Goal: Task Accomplishment & Management: Manage account settings

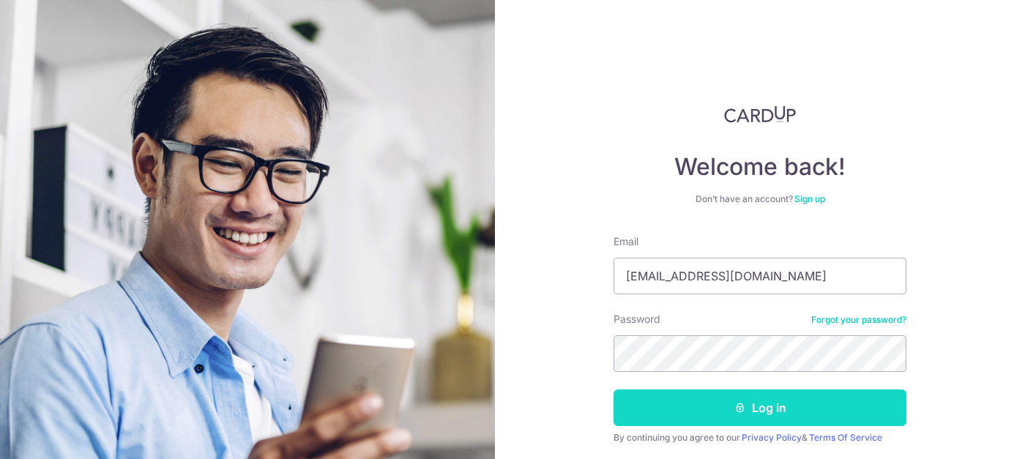
click at [786, 406] on button "Log in" at bounding box center [760, 408] width 293 height 37
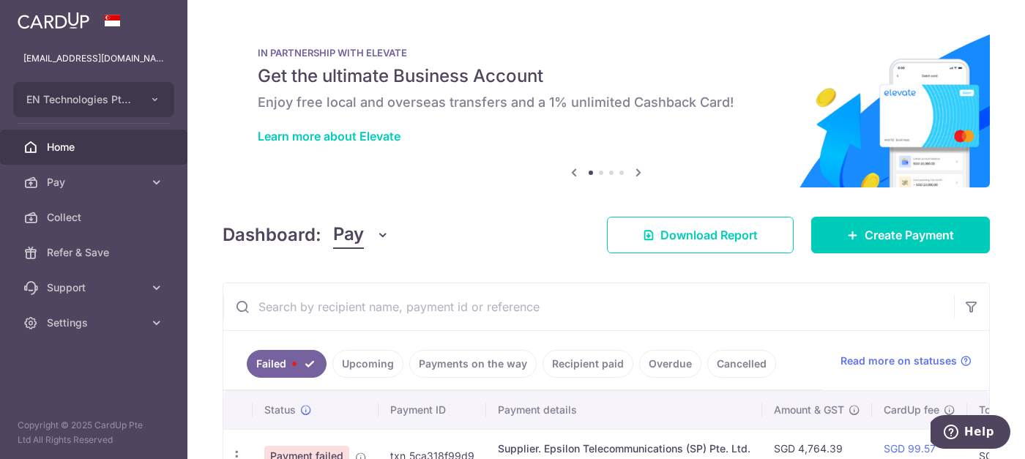
scroll to position [103, 0]
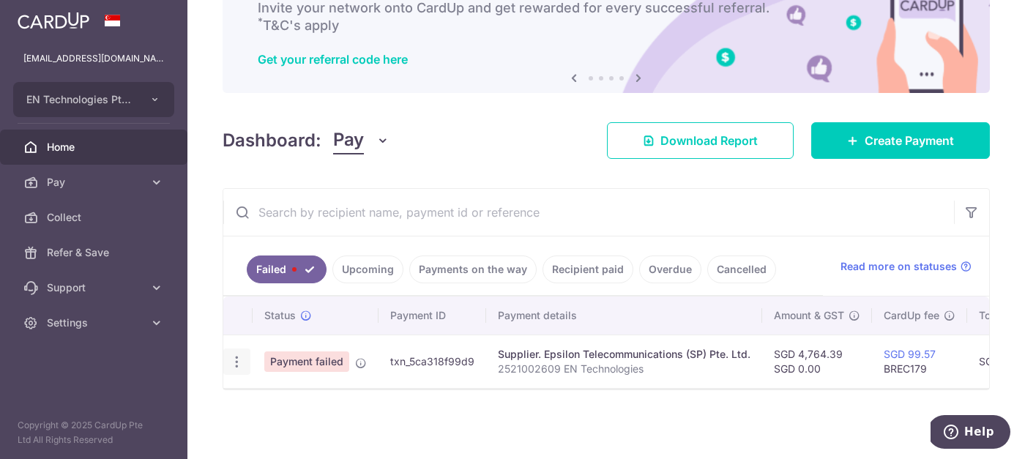
click at [243, 354] on icon "button" at bounding box center [236, 361] width 15 height 15
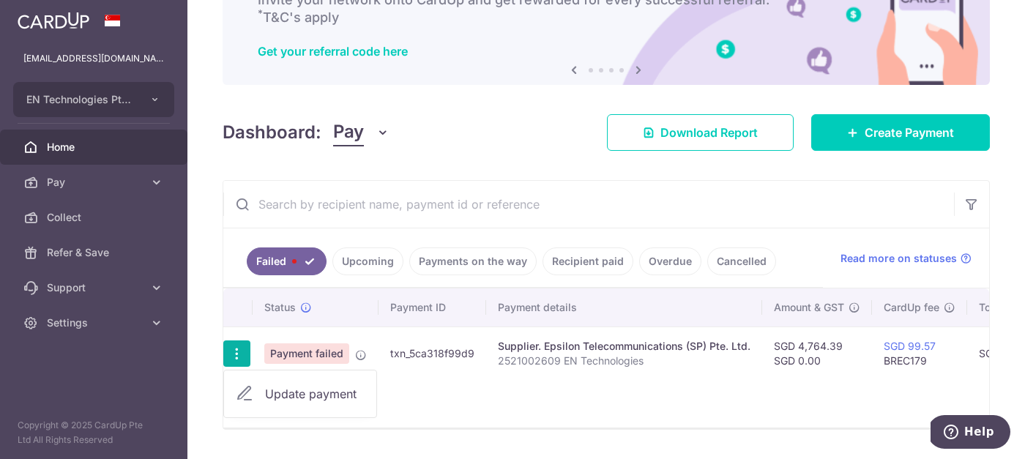
click at [261, 388] on link "Update payment" at bounding box center [300, 393] width 152 height 35
radio input "true"
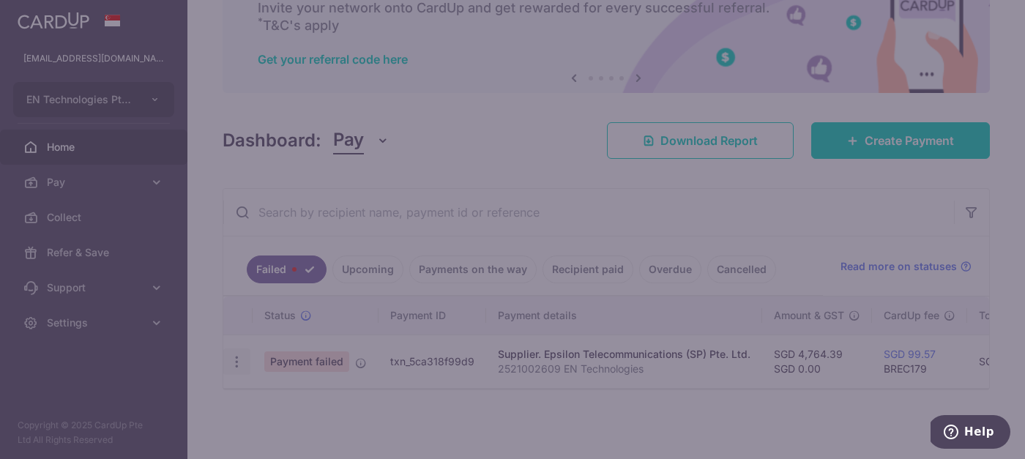
type input "4,764.39"
type input "0.00"
type input "2521002609 EN Technologies"
type input "Epsilion monthl"
type input "BREC179"
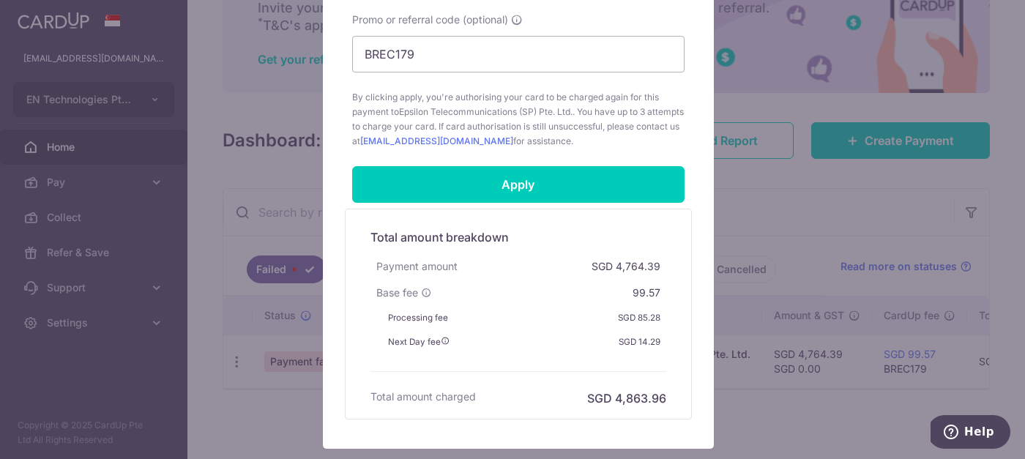
scroll to position [913, 0]
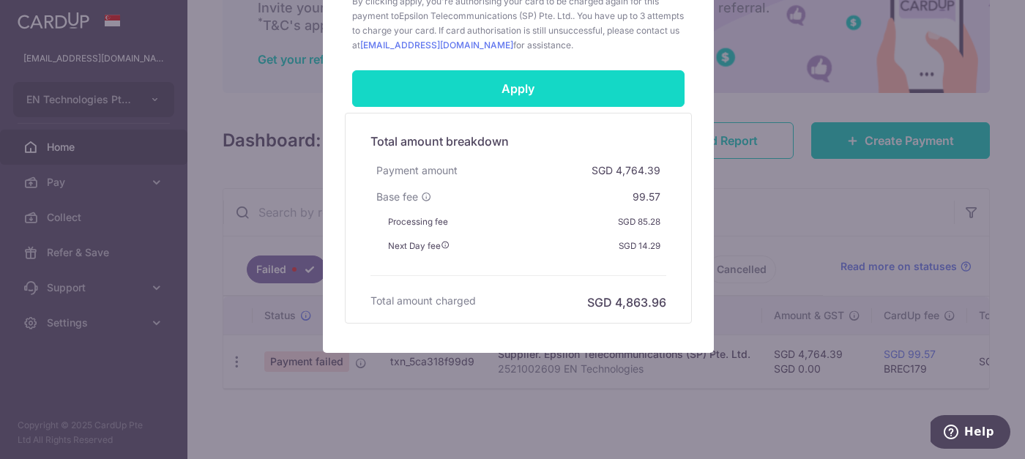
click at [521, 86] on input "Apply" at bounding box center [518, 88] width 332 height 37
